Goal: Task Accomplishment & Management: Manage account settings

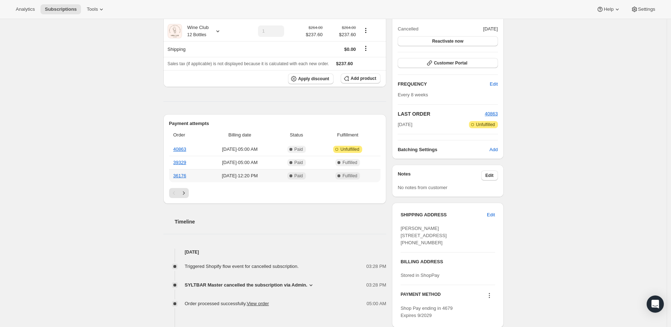
scroll to position [119, 0]
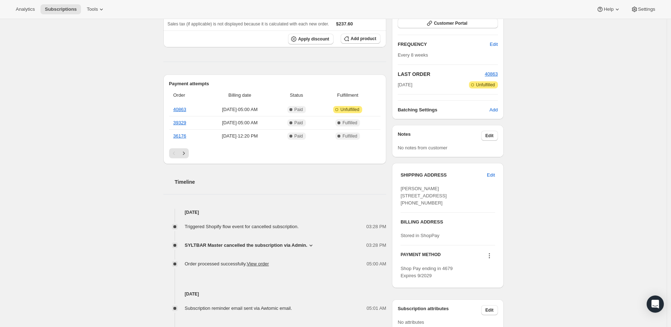
click at [310, 243] on icon at bounding box center [311, 245] width 7 height 7
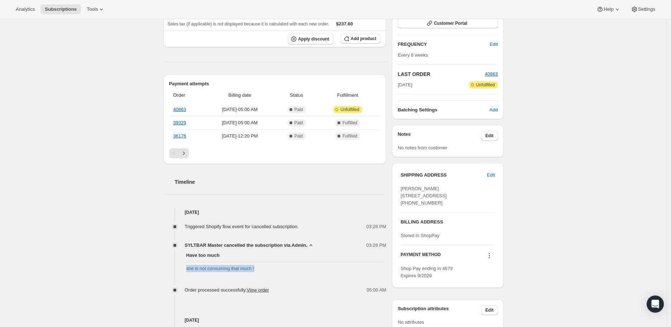
drag, startPoint x: 256, startPoint y: 269, endPoint x: 186, endPoint y: 269, distance: 70.3
click at [186, 269] on div "Have too much she is not consuming that much !" at bounding box center [274, 262] width 223 height 26
copy span "she is not consuming that much !"
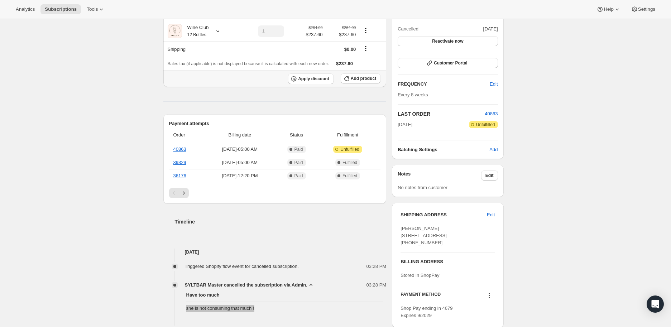
scroll to position [0, 0]
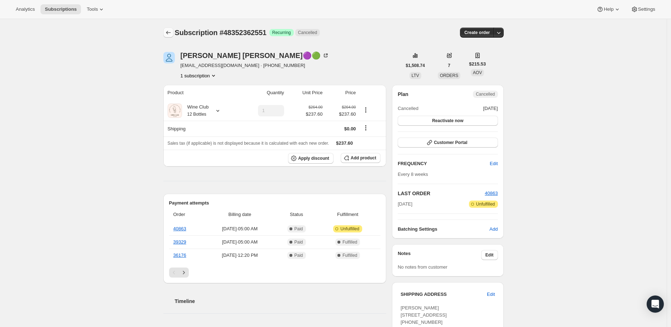
click at [170, 33] on icon "Subscriptions" at bounding box center [168, 32] width 7 height 7
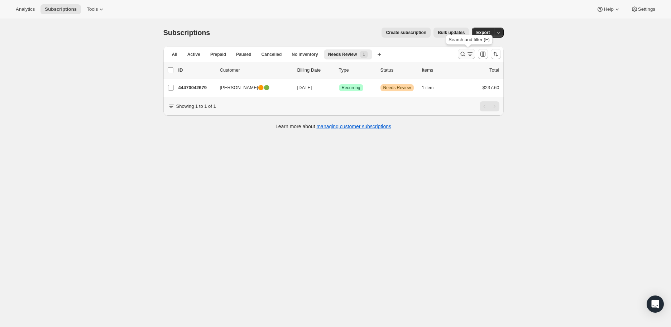
click at [464, 52] on icon "Search and filter results" at bounding box center [463, 54] width 7 height 7
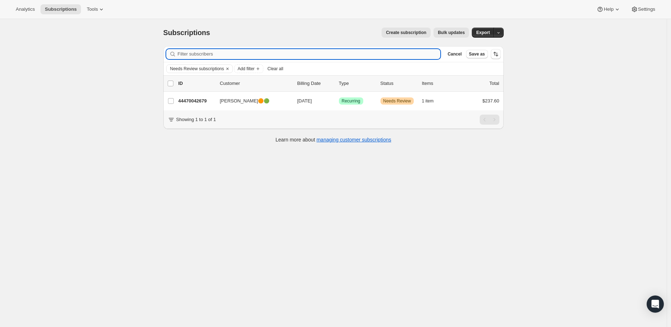
drag, startPoint x: 221, startPoint y: 56, endPoint x: 216, endPoint y: 56, distance: 5.0
click at [216, 56] on input "Filter subscribers" at bounding box center [309, 54] width 263 height 10
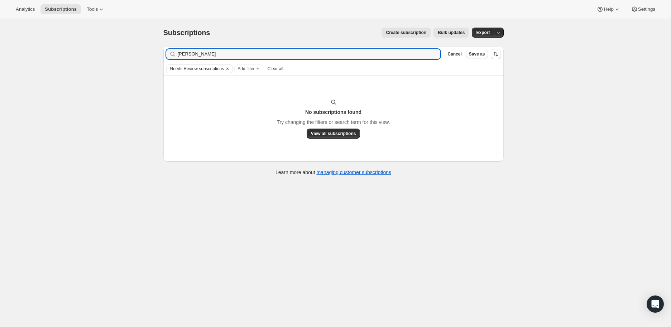
type input "[PERSON_NAME]"
click at [435, 56] on icon "button" at bounding box center [432, 54] width 5 height 5
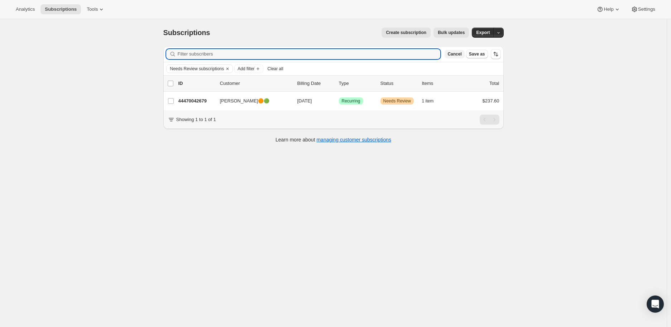
click at [455, 54] on span "Cancel" at bounding box center [455, 54] width 14 height 6
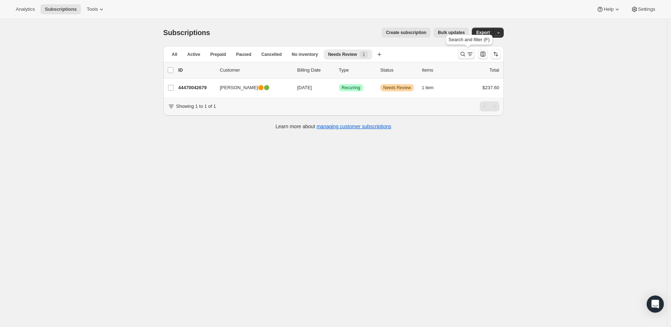
click at [461, 54] on icon "Search and filter results" at bounding box center [463, 54] width 7 height 7
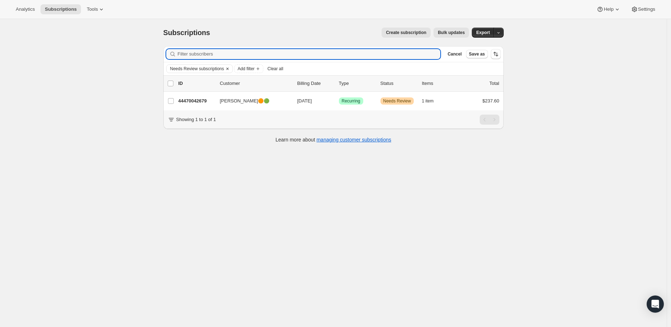
click at [228, 69] on icon "Clear" at bounding box center [228, 69] width 6 height 6
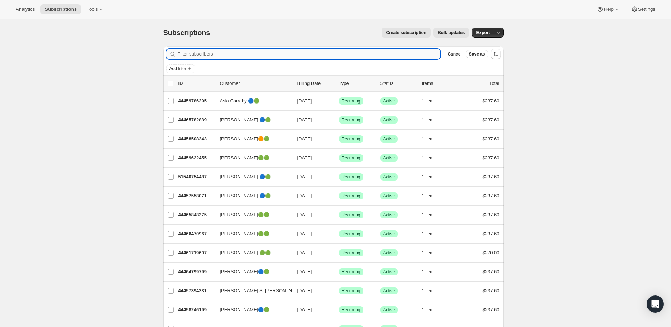
click at [221, 55] on input "Filter subscribers" at bounding box center [309, 54] width 263 height 10
paste input "[PERSON_NAME]"
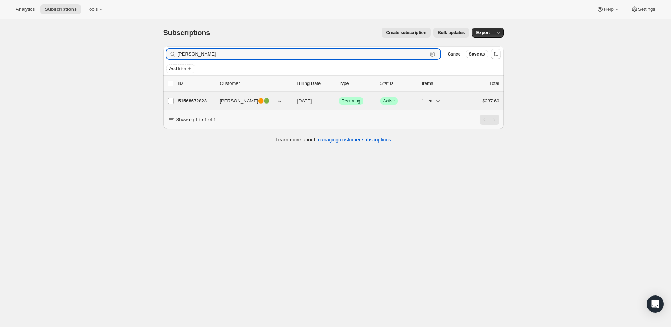
type input "[PERSON_NAME]"
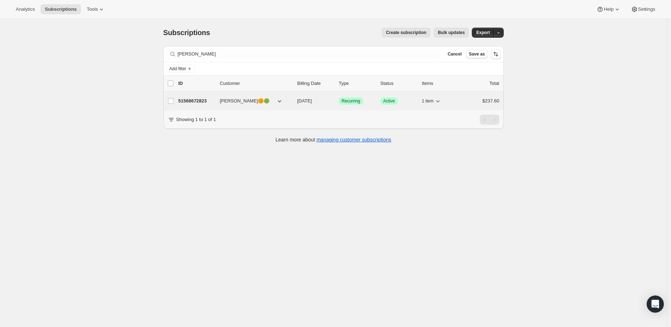
click at [191, 100] on p "51568672823" at bounding box center [197, 101] width 36 height 7
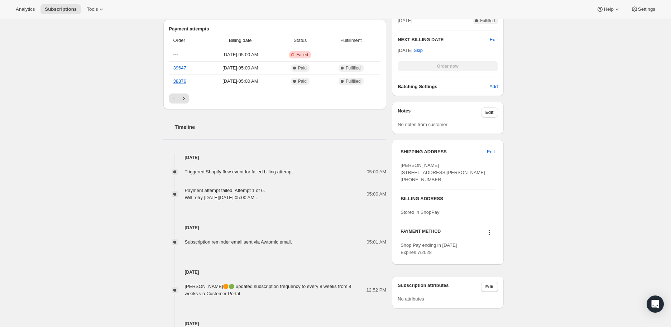
scroll to position [279, 0]
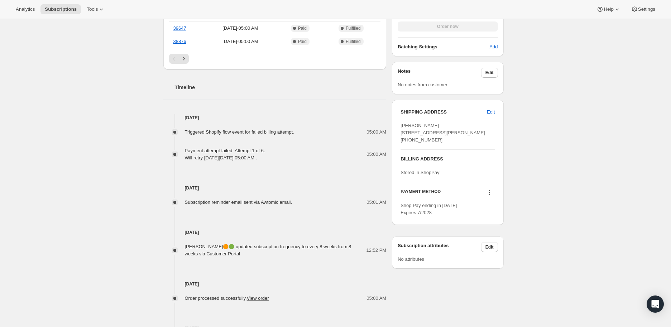
click at [491, 196] on icon at bounding box center [489, 192] width 7 height 7
click at [490, 220] on span "Send link to update card" at bounding box center [491, 220] width 50 height 5
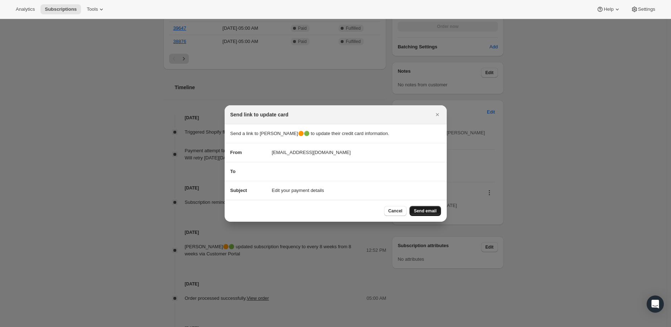
click at [425, 211] on span "Send email" at bounding box center [425, 211] width 23 height 6
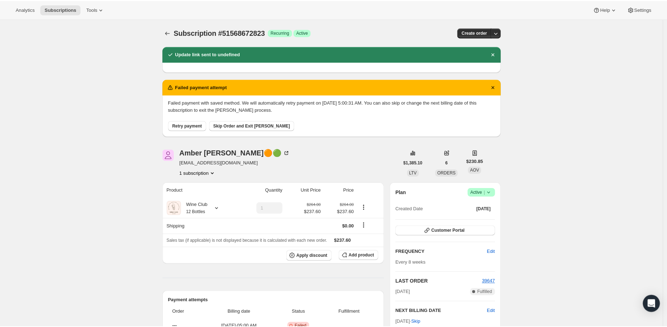
scroll to position [279, 0]
